Goal: Transaction & Acquisition: Purchase product/service

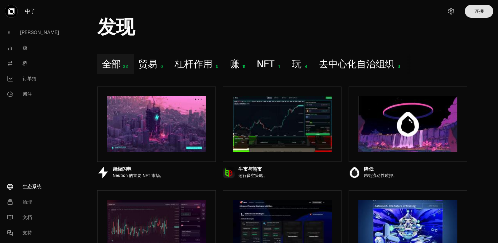
click at [474, 14] on font "连接" at bounding box center [478, 11] width 9 height 6
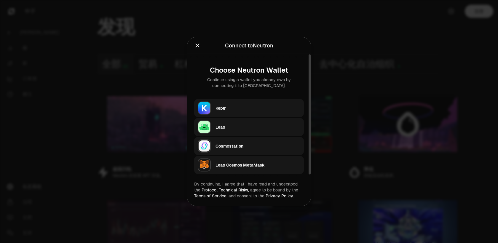
click at [215, 130] on div "Leap" at bounding box center [257, 127] width 85 height 6
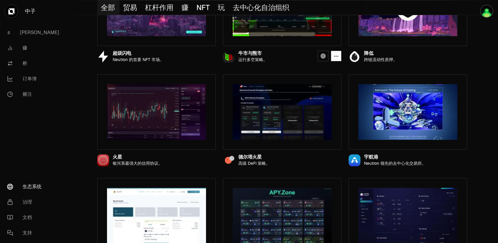
scroll to position [116, 0]
click at [373, 56] on font "降低" at bounding box center [368, 53] width 9 height 6
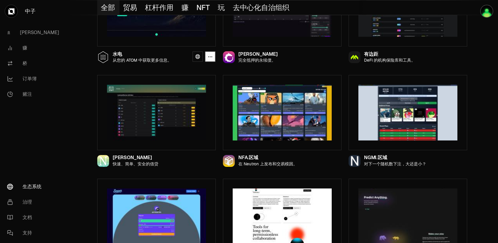
scroll to position [531, 0]
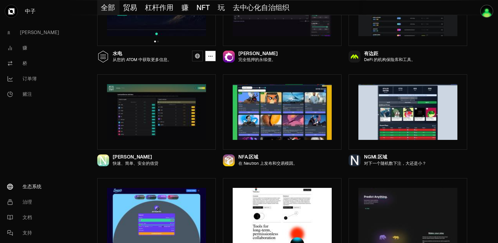
click at [106, 55] on icon at bounding box center [103, 55] width 6 height 1
click at [122, 57] on font "水电" at bounding box center [117, 53] width 9 height 6
click at [213, 59] on icon "button" at bounding box center [210, 56] width 5 height 5
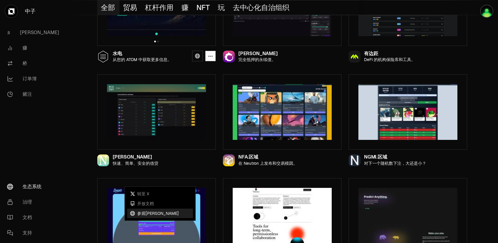
click at [167, 216] on font "参观海德鲁" at bounding box center [157, 213] width 41 height 5
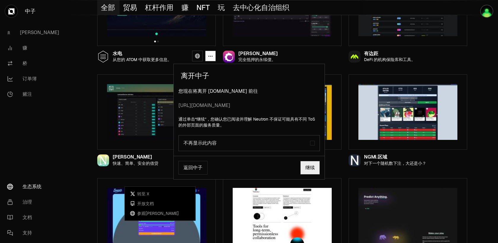
click at [202, 171] on font "返回中子" at bounding box center [192, 168] width 19 height 6
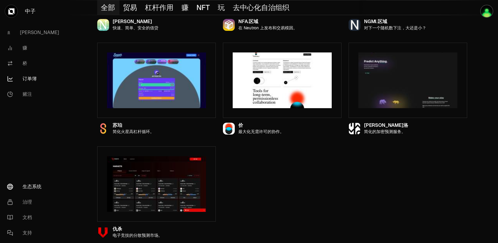
scroll to position [837, 0]
click at [27, 66] on font "桥" at bounding box center [25, 63] width 5 height 6
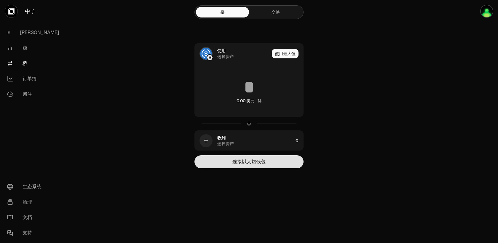
click at [266, 165] on font "连接以太坊钱包" at bounding box center [248, 161] width 33 height 7
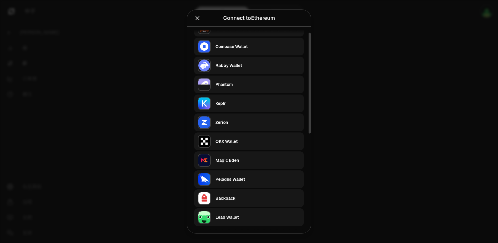
scroll to position [144, 0]
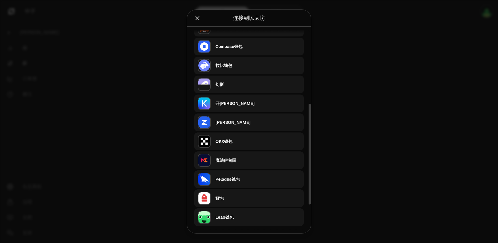
click at [217, 215] on font "Leap钱包" at bounding box center [224, 217] width 18 height 5
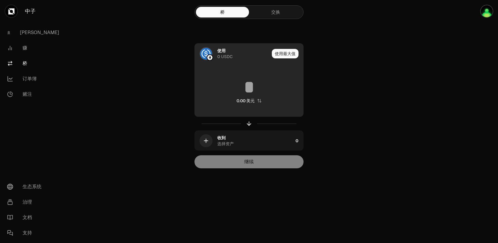
click at [226, 48] on font "使用" at bounding box center [221, 50] width 8 height 5
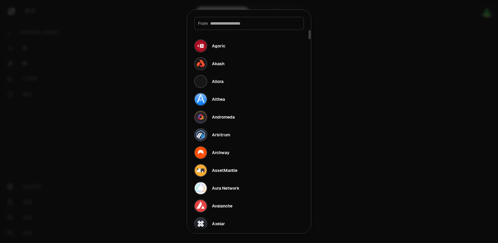
click at [222, 26] on input at bounding box center [255, 23] width 90 height 6
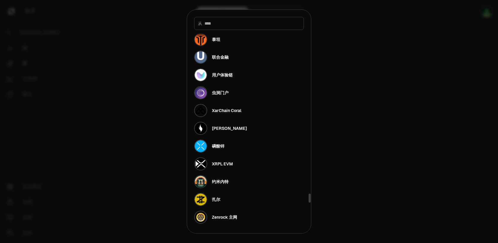
scroll to position [3007, 0]
click at [375, 55] on div at bounding box center [249, 121] width 498 height 243
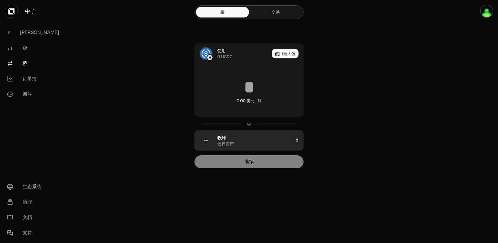
click at [271, 147] on div "收到 选择资产" at bounding box center [255, 141] width 76 height 12
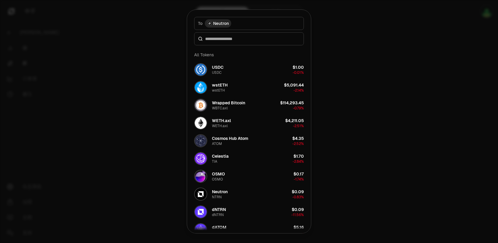
click at [213, 26] on span "Neutron" at bounding box center [221, 23] width 16 height 6
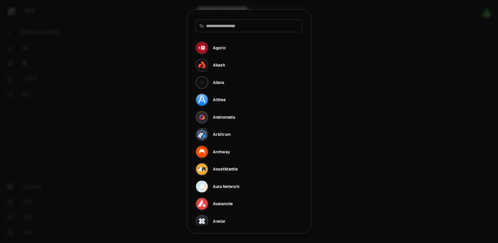
scroll to position [25, 9]
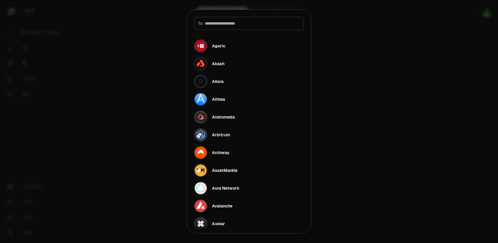
click at [214, 30] on div "To" at bounding box center [249, 23] width 110 height 13
click at [225, 30] on div "To" at bounding box center [249, 23] width 110 height 13
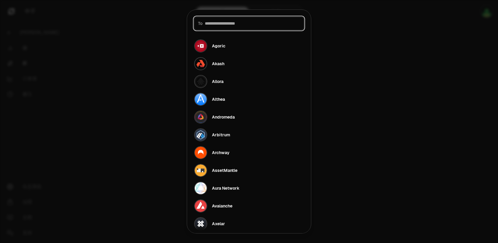
click at [212, 26] on input at bounding box center [252, 23] width 95 height 6
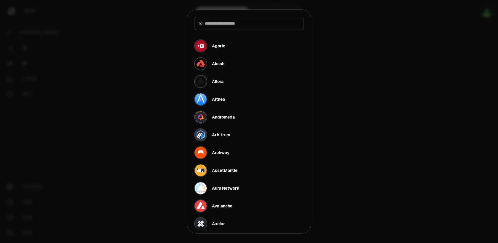
click at [136, 51] on div at bounding box center [249, 121] width 498 height 243
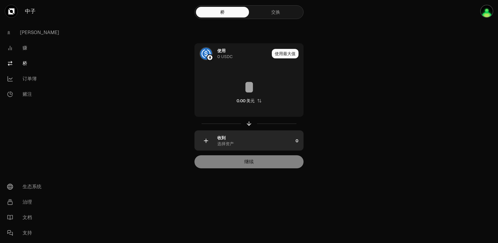
click at [206, 143] on icon "button" at bounding box center [206, 141] width 0 height 4
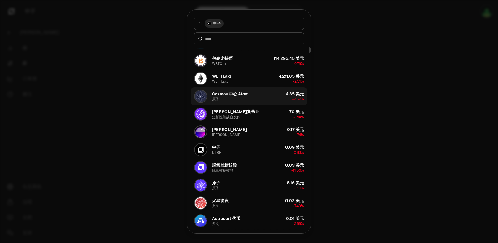
scroll to position [96, 0]
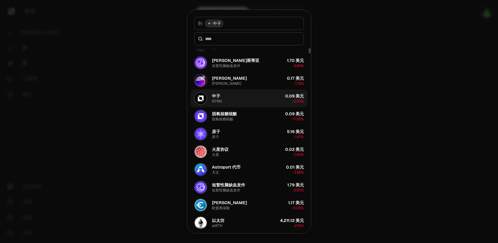
click at [236, 107] on button "中子 NTRN 0.09 美元 -0.83%" at bounding box center [249, 99] width 117 height 18
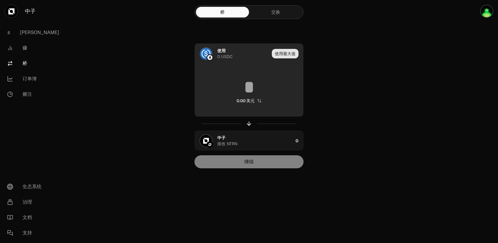
click at [296, 51] on font "使用最大值" at bounding box center [285, 53] width 21 height 5
type input "*"
click at [219, 44] on div "使用 0 USDC" at bounding box center [221, 54] width 52 height 20
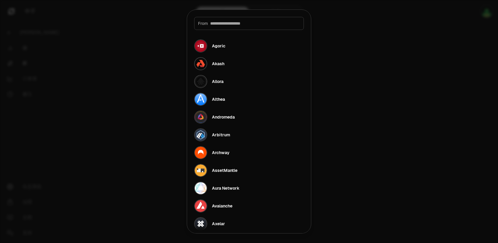
click at [446, 55] on div at bounding box center [249, 121] width 498 height 243
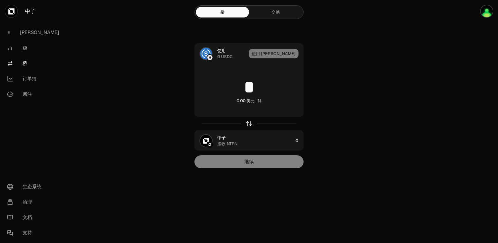
click at [252, 127] on icon "button" at bounding box center [249, 123] width 7 height 7
click at [303, 44] on div "使用 [PERSON_NAME]" at bounding box center [276, 54] width 55 height 20
type input "********"
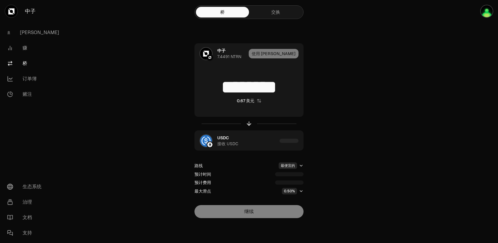
scroll to position [114, 0]
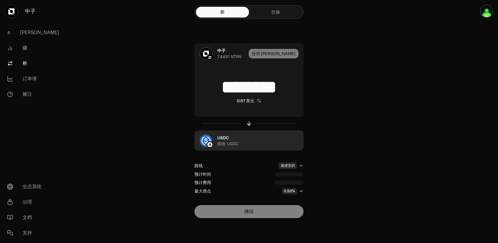
click at [230, 141] on font "接收 USDC" at bounding box center [227, 143] width 21 height 5
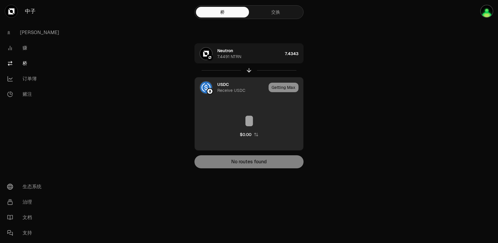
scroll to position [39, 0]
click at [216, 87] on div "USDC 接收 USDC" at bounding box center [221, 87] width 52 height 20
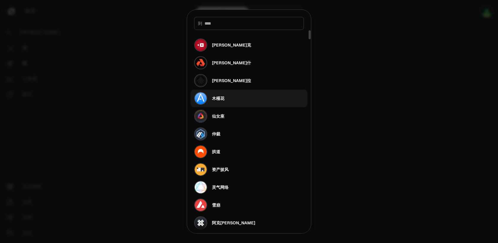
scroll to position [1, 0]
click at [469, 89] on div at bounding box center [249, 121] width 498 height 243
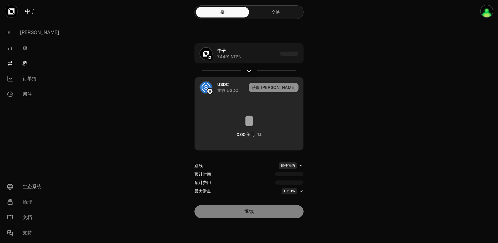
click at [212, 86] on img at bounding box center [206, 88] width 12 height 12
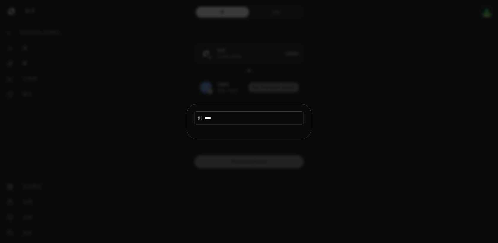
click at [216, 119] on input "****" at bounding box center [252, 118] width 95 height 6
type input "****"
click at [187, 108] on div "到 ****" at bounding box center [249, 114] width 124 height 20
click at [417, 107] on div at bounding box center [249, 121] width 498 height 243
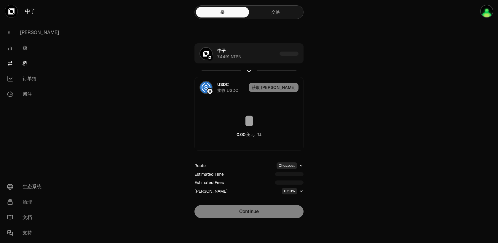
scroll to position [114, 0]
click at [32, 199] on font "治理" at bounding box center [27, 202] width 9 height 6
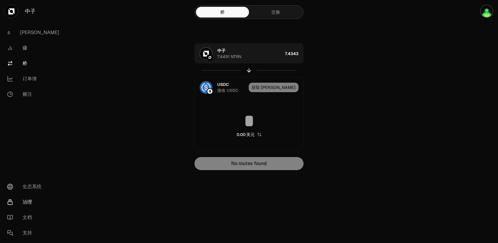
scroll to position [39, 0]
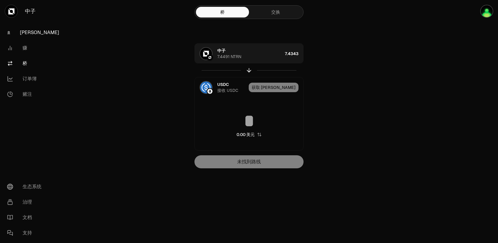
click at [37, 40] on link "[PERSON_NAME]" at bounding box center [33, 32] width 62 height 15
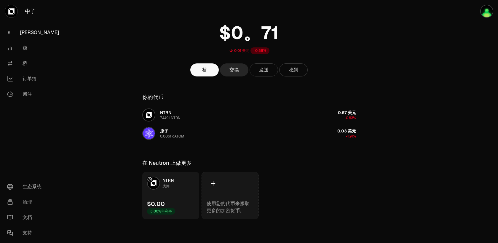
scroll to position [158, 0]
click at [215, 181] on icon at bounding box center [213, 183] width 4 height 4
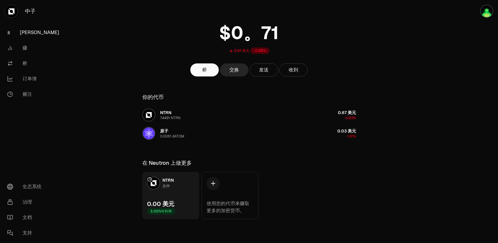
scroll to position [27, 0]
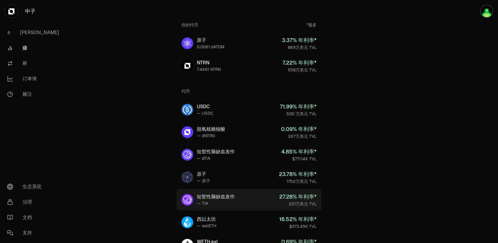
scroll to position [30, 0]
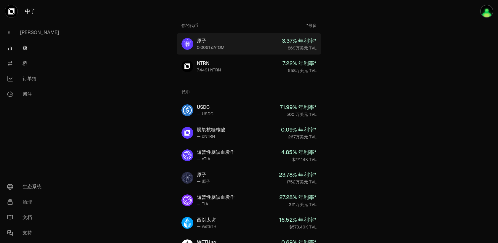
click at [235, 55] on link "原子 0.0061 dATOM 3.37 % 年利率* 869万美元 TVL" at bounding box center [249, 43] width 145 height 21
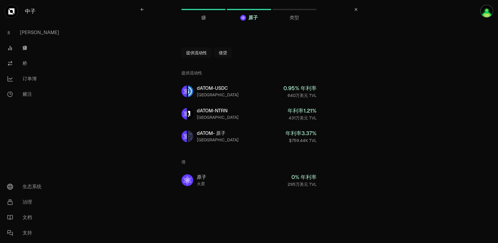
click at [358, 11] on icon at bounding box center [356, 10] width 4 height 4
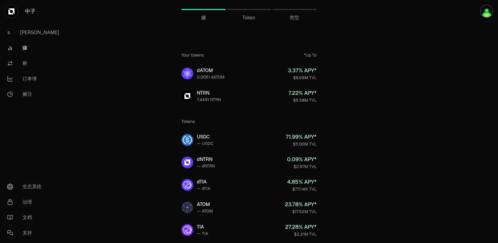
click at [255, 21] on span "Token" at bounding box center [248, 17] width 13 height 7
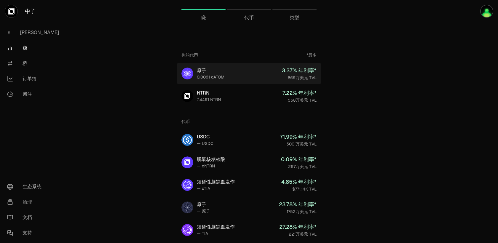
click at [224, 80] on font "0.0061 dATOM" at bounding box center [211, 76] width 28 height 5
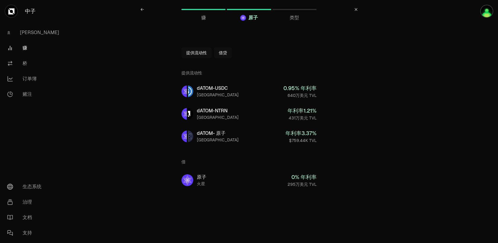
scroll to position [79, 0]
click at [32, 199] on font "治理" at bounding box center [27, 202] width 9 height 6
click at [317, 15] on div "类型" at bounding box center [294, 9] width 44 height 14
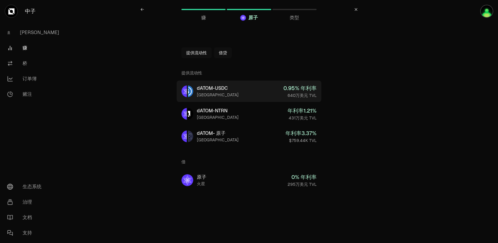
scroll to position [79, 0]
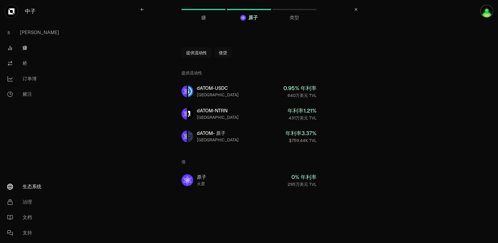
click at [39, 183] on font "生态系统" at bounding box center [32, 186] width 19 height 6
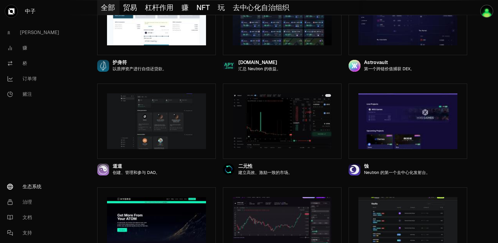
scroll to position [389, 0]
